Goal: Transaction & Acquisition: Purchase product/service

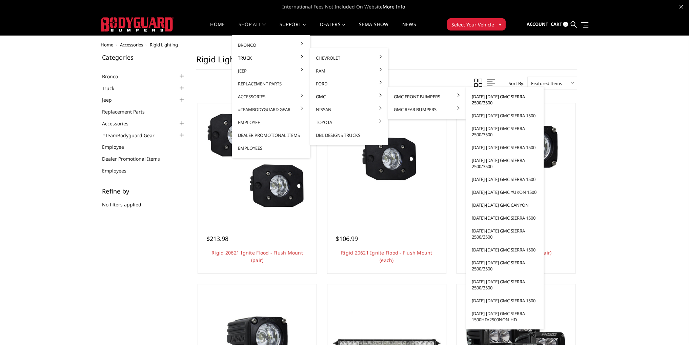
click at [483, 96] on link "[DATE]-[DATE] GMC Sierra 2500/3500" at bounding box center [505, 99] width 73 height 19
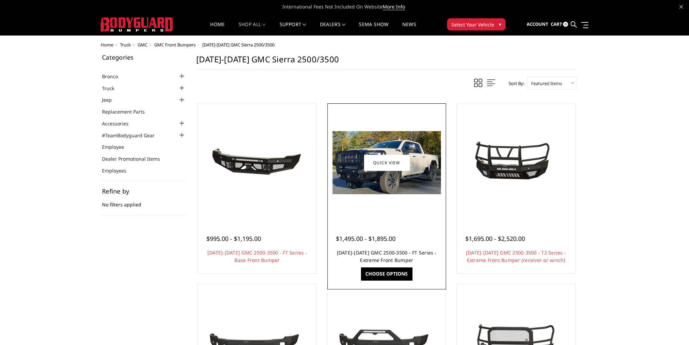
click at [385, 255] on link "[DATE]-[DATE] GMC 2500-3500 - FT Series - Extreme Front Bumper" at bounding box center [387, 257] width 100 height 14
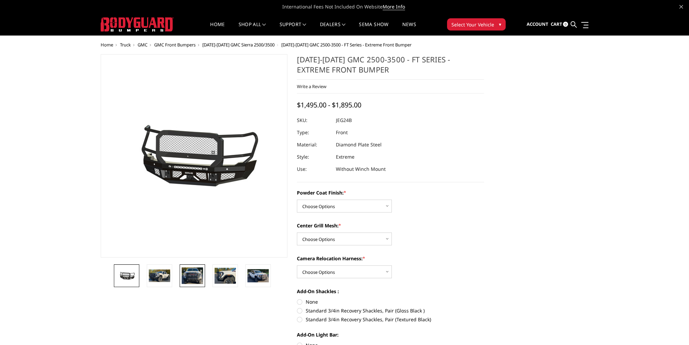
click at [197, 272] on img at bounding box center [192, 276] width 21 height 17
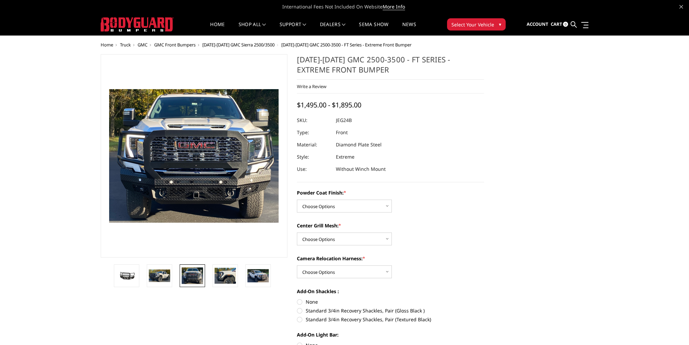
click at [198, 200] on img at bounding box center [318, 226] width 434 height 342
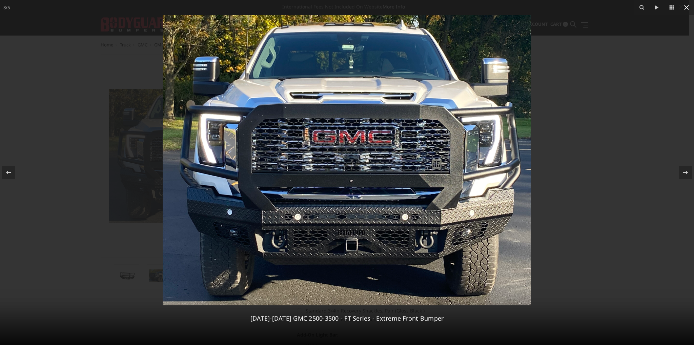
click at [687, 9] on icon at bounding box center [687, 7] width 8 height 8
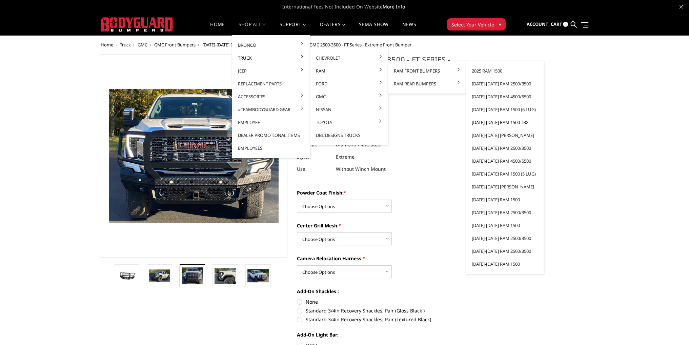
click at [501, 125] on link "[DATE]-[DATE] Ram 1500 TRX" at bounding box center [505, 122] width 73 height 13
click at [489, 121] on link "[DATE]-[DATE] Ram 1500 TRX" at bounding box center [505, 122] width 73 height 13
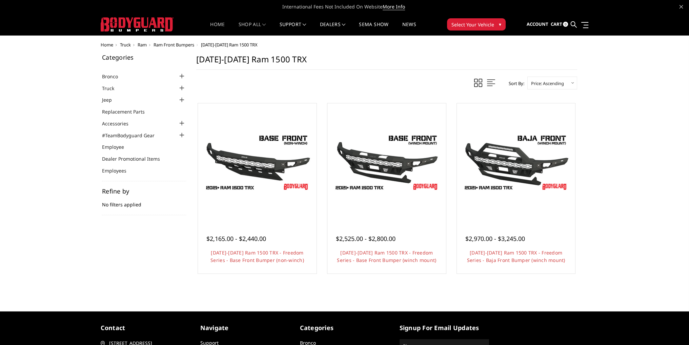
click at [217, 23] on link "Home" at bounding box center [217, 28] width 15 height 13
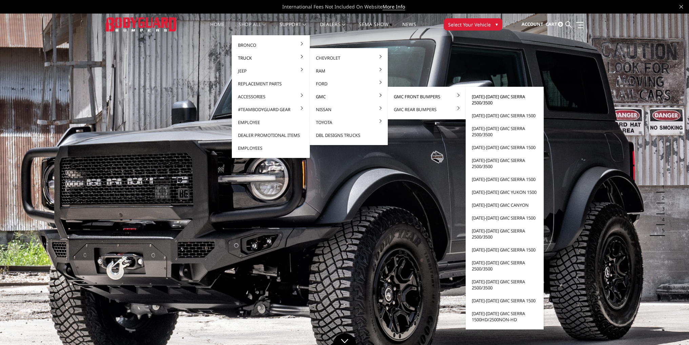
click at [478, 96] on link "[DATE]-[DATE] GMC Sierra 2500/3500" at bounding box center [505, 99] width 73 height 19
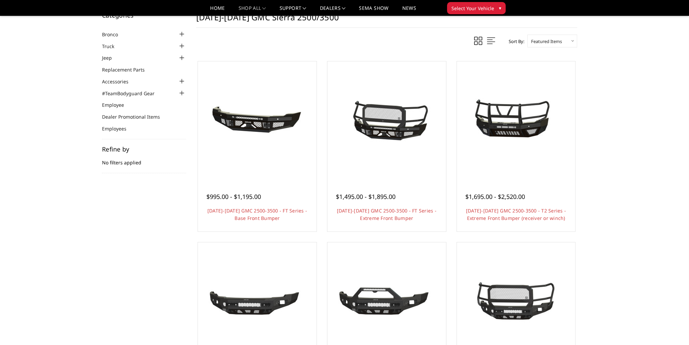
scroll to position [34, 0]
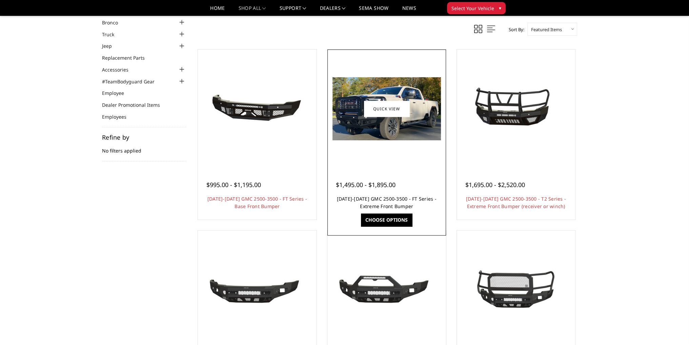
click at [381, 199] on link "2024-2026 GMC 2500-3500 - FT Series - Extreme Front Bumper" at bounding box center [387, 203] width 100 height 14
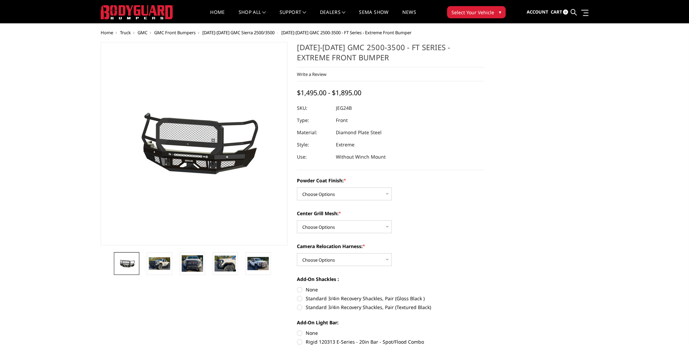
scroll to position [34, 0]
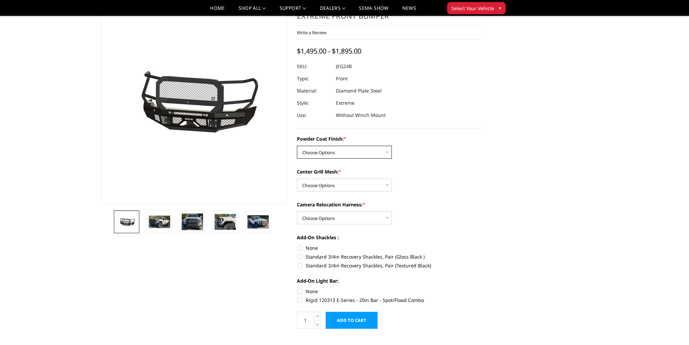
click at [324, 150] on select "Choose Options Bare Metal Gloss Black Powder Coat Textured Black Powder Coat" at bounding box center [344, 152] width 95 height 13
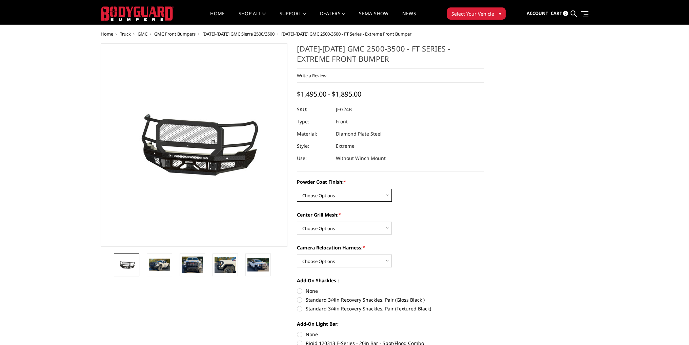
scroll to position [0, 0]
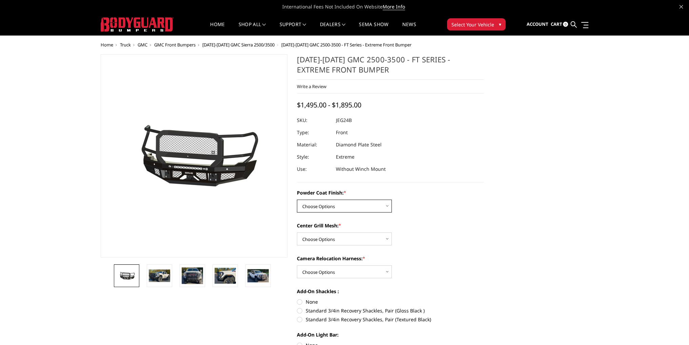
click at [331, 207] on select "Choose Options Bare Metal Gloss Black Powder Coat Textured Black Powder Coat" at bounding box center [344, 206] width 95 height 13
select select "3286"
click at [297, 200] on select "Choose Options Bare Metal Gloss Black Powder Coat Textured Black Powder Coat" at bounding box center [344, 206] width 95 height 13
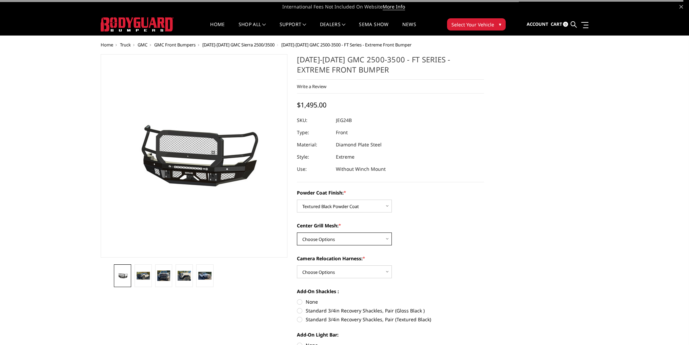
click at [321, 237] on select "Choose Options WITH Expanded Metal in Center Grill WITHOUT Expanded Metal in Ce…" at bounding box center [344, 239] width 95 height 13
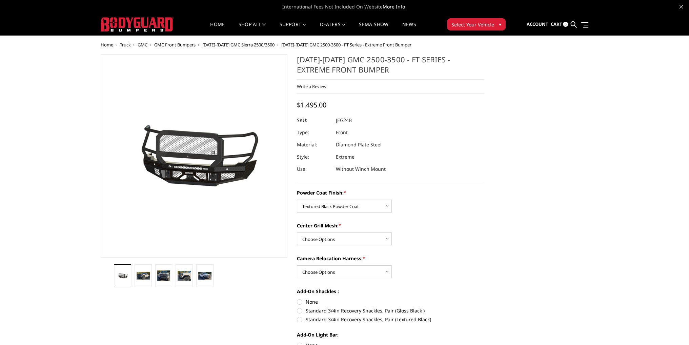
click at [418, 213] on div "Powder Coat Finish: * Choose Options Bare Metal Gloss Black Powder Coat Texture…" at bounding box center [390, 272] width 187 height 167
click at [328, 239] on select "Choose Options WITH Expanded Metal in Center Grill WITHOUT Expanded Metal in Ce…" at bounding box center [344, 239] width 95 height 13
select select "3287"
click at [297, 233] on select "Choose Options WITH Expanded Metal in Center Grill WITHOUT Expanded Metal in Ce…" at bounding box center [344, 239] width 95 height 13
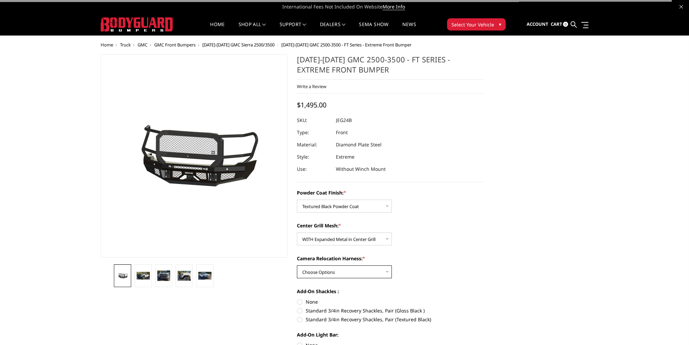
click at [336, 268] on select "Choose Options WITH Camera Relocation Harness WITHOUT Camera Relocation Harness" at bounding box center [344, 271] width 95 height 13
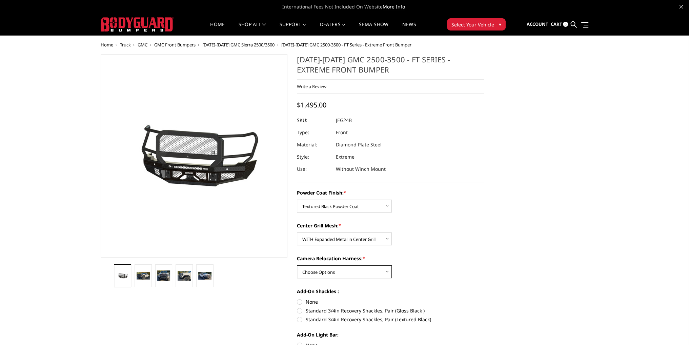
select select "3289"
click at [297, 265] on select "Choose Options WITH Camera Relocation Harness WITHOUT Camera Relocation Harness" at bounding box center [344, 271] width 95 height 13
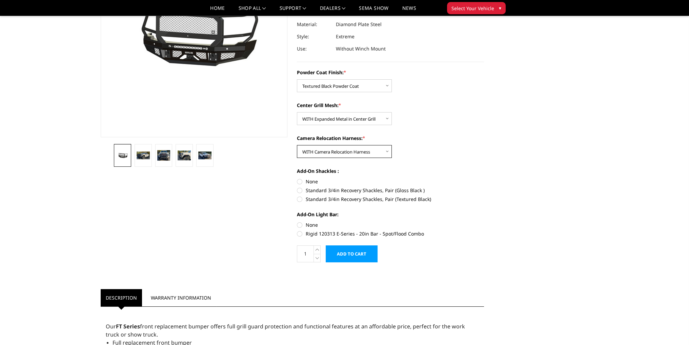
scroll to position [102, 0]
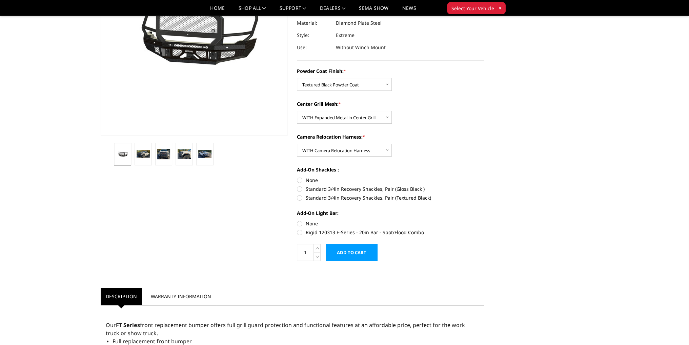
click at [301, 197] on label "Standard 3/4in Recovery Shackles, Pair (Textured Black)" at bounding box center [390, 197] width 187 height 7
click at [484, 186] on input "Standard 3/4in Recovery Shackles, Pair (Textured Black)" at bounding box center [484, 185] width 0 height 0
radio input "true"
drag, startPoint x: 298, startPoint y: 232, endPoint x: 368, endPoint y: 217, distance: 70.7
click at [299, 232] on label "Rigid 120313 E-Series - 20in Bar - Spot/Flood Combo" at bounding box center [390, 232] width 187 height 7
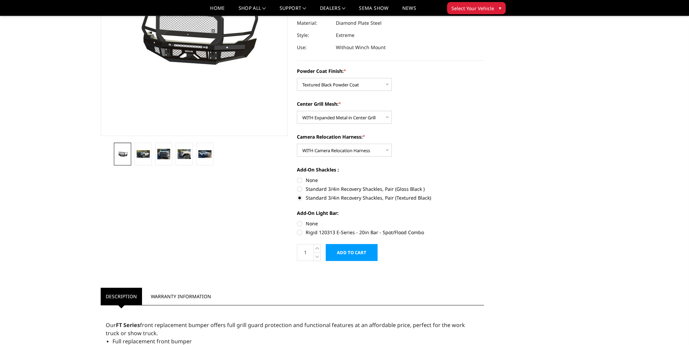
click at [484, 220] on input "Rigid 120313 E-Series - 20in Bar - Spot/Flood Combo" at bounding box center [484, 220] width 0 height 0
radio input "true"
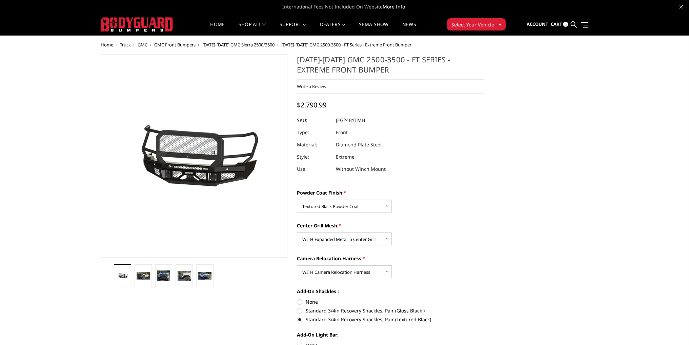
scroll to position [34, 0]
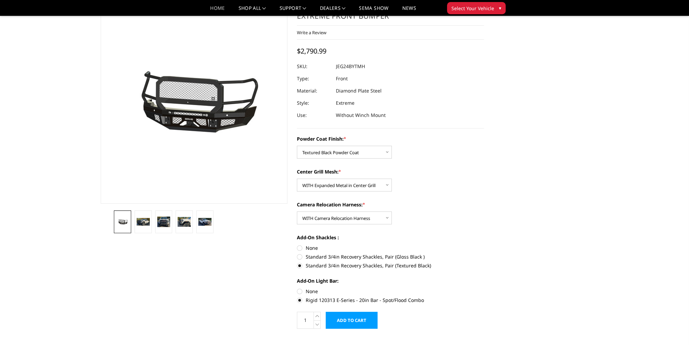
click at [211, 6] on link "Home" at bounding box center [217, 11] width 15 height 10
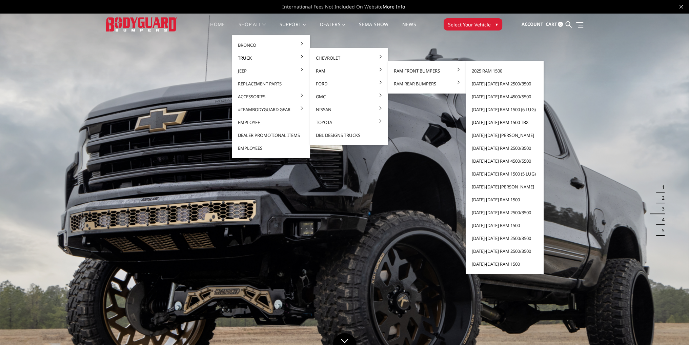
click at [503, 121] on link "[DATE]-[DATE] Ram 1500 TRX" at bounding box center [505, 122] width 73 height 13
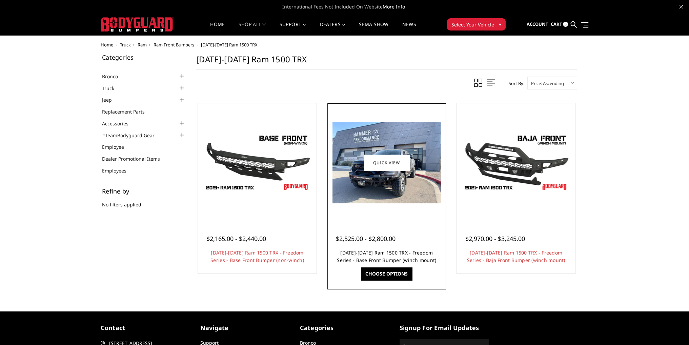
click at [395, 257] on link "[DATE]-[DATE] Ram 1500 TRX - Freedom Series - Base Front Bumper (winch mount)" at bounding box center [386, 257] width 99 height 14
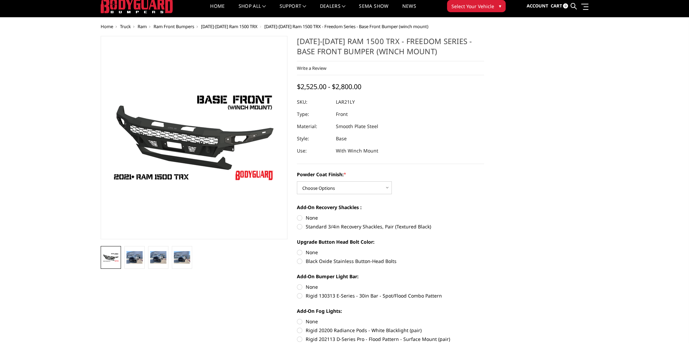
scroll to position [34, 0]
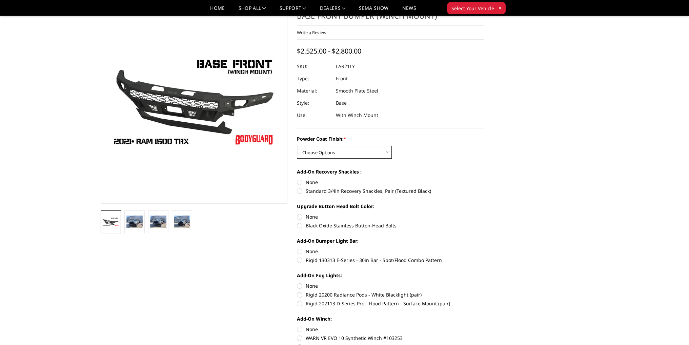
drag, startPoint x: 327, startPoint y: 147, endPoint x: 327, endPoint y: 152, distance: 4.7
click at [327, 147] on select "Choose Options Bare Metal Textured Black Powder Coat" at bounding box center [344, 152] width 95 height 13
select select "3137"
click at [297, 146] on select "Choose Options Bare Metal Textured Black Powder Coat" at bounding box center [344, 152] width 95 height 13
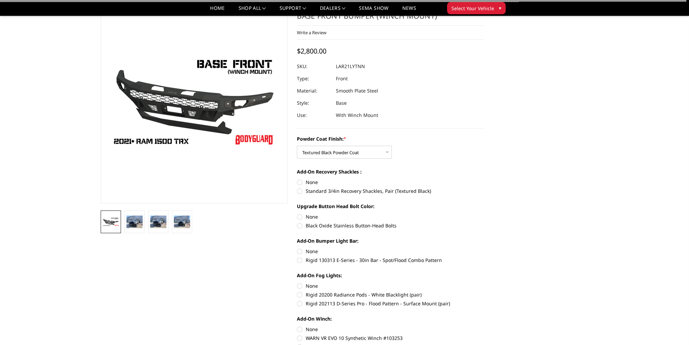
click at [300, 225] on label "Black Oxide Stainless Button-Head Bolts" at bounding box center [390, 225] width 187 height 7
click at [484, 214] on input "Black Oxide Stainless Button-Head Bolts" at bounding box center [484, 213] width 0 height 0
radio input "true"
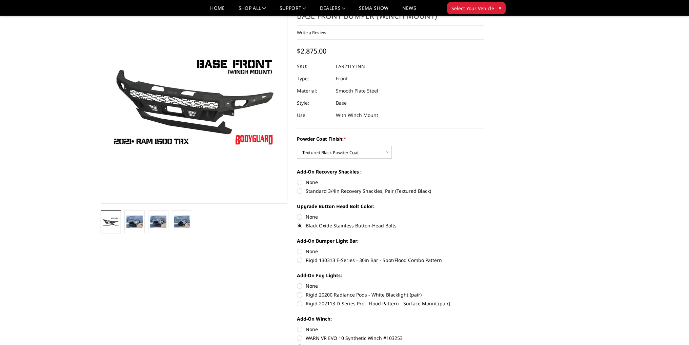
click at [300, 216] on label "None" at bounding box center [390, 216] width 187 height 7
click at [297, 214] on input "None" at bounding box center [297, 213] width 0 height 0
radio input "true"
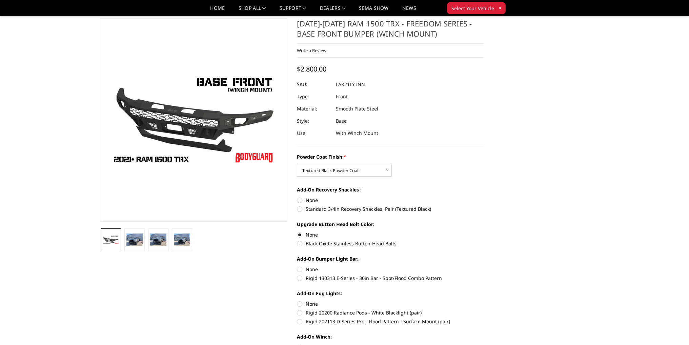
scroll to position [0, 0]
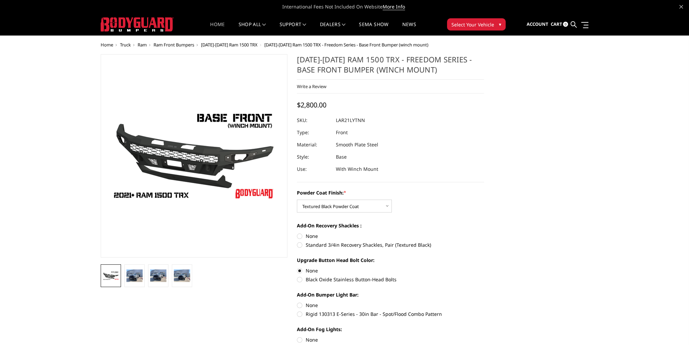
click at [219, 23] on link "Home" at bounding box center [217, 28] width 15 height 13
